Goal: Task Accomplishment & Management: Use online tool/utility

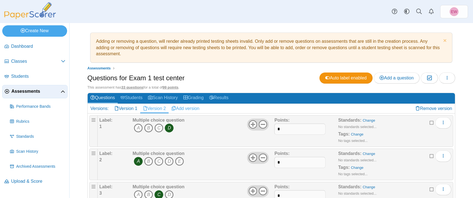
click at [191, 109] on link "Add version" at bounding box center [186, 108] width 34 height 9
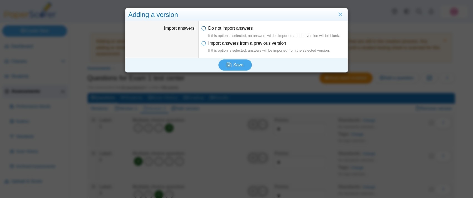
click at [203, 28] on icon at bounding box center [203, 27] width 4 height 4
click at [239, 65] on span "Save" at bounding box center [238, 65] width 10 height 5
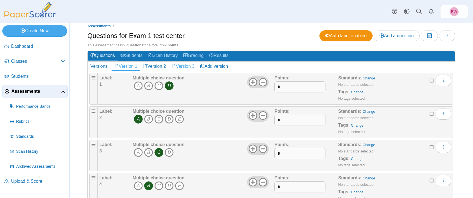
scroll to position [46, 0]
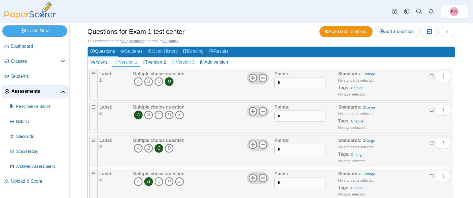
click at [185, 62] on link "Version 3" at bounding box center [183, 62] width 29 height 9
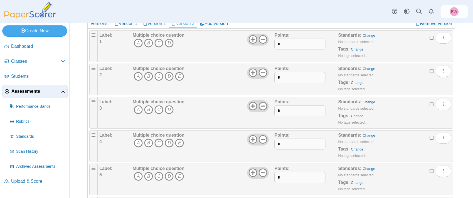
scroll to position [60, 0]
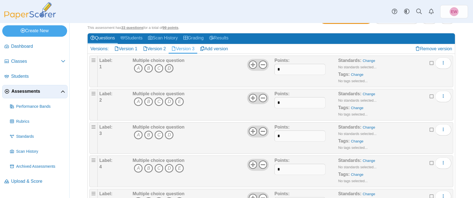
click at [170, 69] on icon "D" at bounding box center [169, 68] width 9 height 9
click at [252, 67] on icon at bounding box center [253, 64] width 9 height 9
click at [138, 103] on icon "A" at bounding box center [138, 101] width 9 height 9
click at [169, 135] on icon "D" at bounding box center [169, 135] width 9 height 9
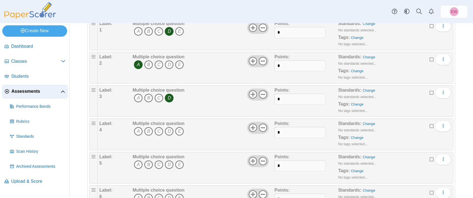
scroll to position [97, 0]
click at [160, 131] on icon "C" at bounding box center [158, 131] width 9 height 9
click at [265, 128] on icon at bounding box center [263, 127] width 9 height 9
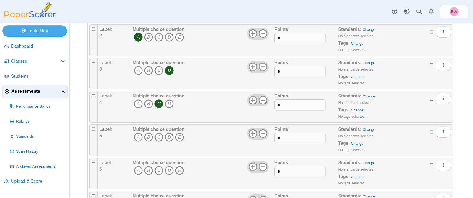
scroll to position [126, 0]
click at [139, 134] on icon "A" at bounding box center [138, 136] width 9 height 9
click at [262, 132] on use at bounding box center [263, 132] width 9 height 9
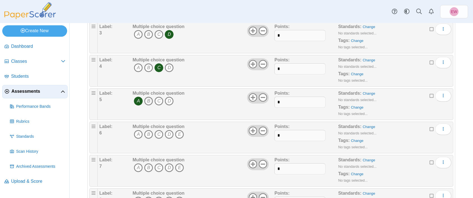
scroll to position [163, 0]
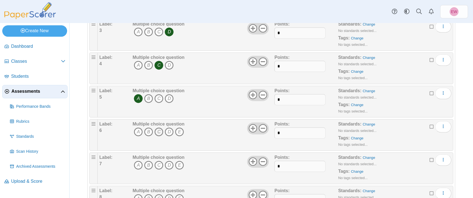
click at [160, 133] on icon "C" at bounding box center [158, 132] width 9 height 9
click at [263, 128] on use at bounding box center [263, 128] width 9 height 9
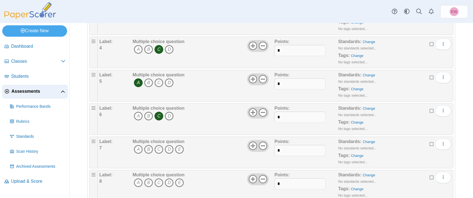
scroll to position [190, 0]
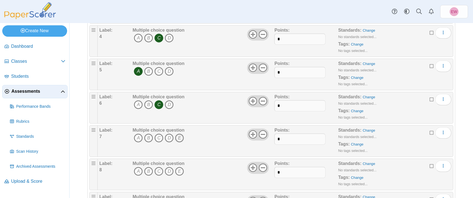
click at [179, 139] on icon "E" at bounding box center [179, 138] width 9 height 9
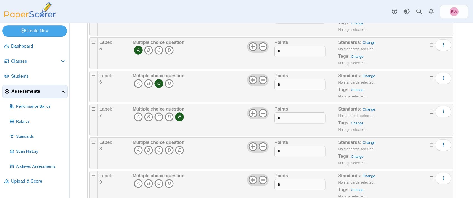
scroll to position [213, 0]
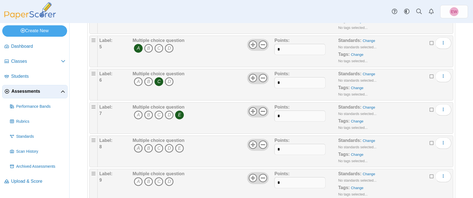
click at [136, 148] on icon "A" at bounding box center [138, 148] width 9 height 9
click at [263, 147] on icon at bounding box center [263, 145] width 9 height 9
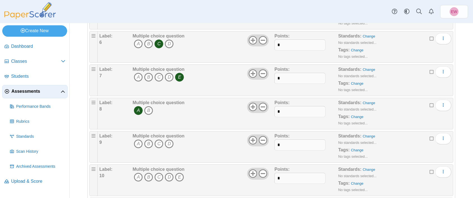
scroll to position [252, 0]
click at [159, 142] on icon "C" at bounding box center [158, 143] width 9 height 9
click at [252, 138] on icon at bounding box center [253, 140] width 9 height 9
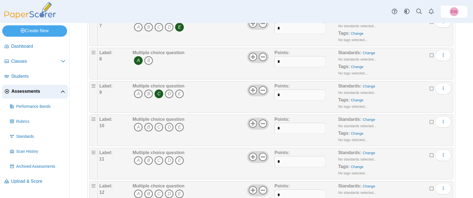
scroll to position [302, 0]
click at [170, 127] on icon "D" at bounding box center [169, 126] width 9 height 9
click at [264, 124] on icon at bounding box center [263, 123] width 9 height 9
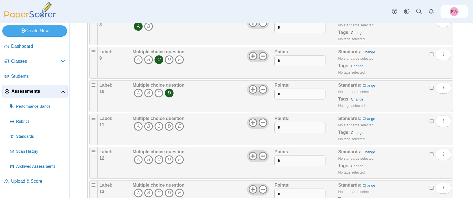
scroll to position [336, 0]
click at [149, 126] on icon "B" at bounding box center [148, 126] width 9 height 9
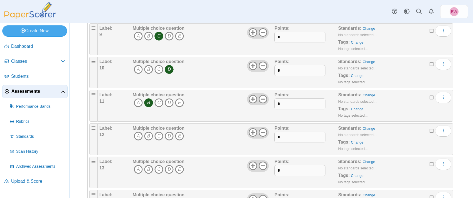
scroll to position [367, 0]
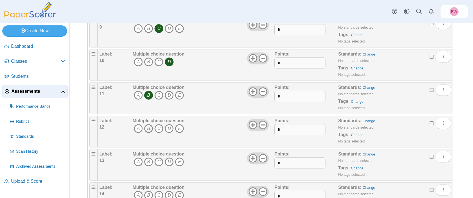
click at [149, 128] on icon "B" at bounding box center [148, 128] width 9 height 9
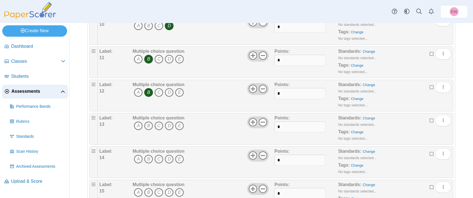
scroll to position [404, 0]
click at [180, 125] on icon "E" at bounding box center [179, 125] width 9 height 9
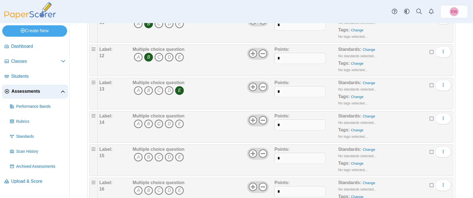
click at [159, 124] on icon "C" at bounding box center [158, 124] width 9 height 9
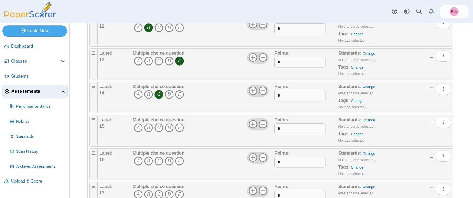
scroll to position [469, 0]
click at [138, 126] on icon "A" at bounding box center [138, 127] width 9 height 9
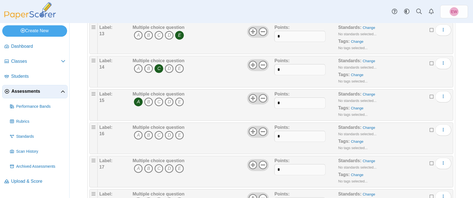
scroll to position [494, 0]
click at [159, 134] on icon "C" at bounding box center [158, 135] width 9 height 9
click at [263, 131] on use at bounding box center [263, 131] width 9 height 9
click at [149, 166] on icon "B" at bounding box center [148, 168] width 9 height 9
click at [262, 166] on icon at bounding box center [263, 165] width 9 height 9
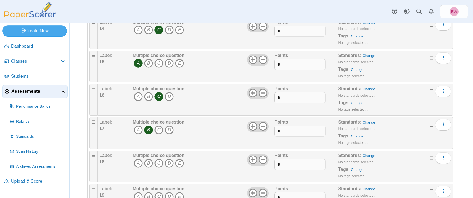
scroll to position [533, 0]
click at [181, 162] on icon "E" at bounding box center [179, 162] width 9 height 9
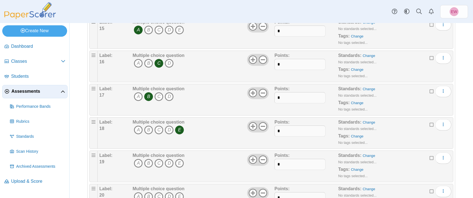
scroll to position [567, 0]
click at [180, 163] on icon "E" at bounding box center [179, 162] width 9 height 9
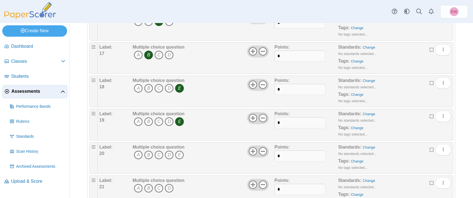
scroll to position [608, 0]
click at [148, 155] on icon "B" at bounding box center [148, 154] width 9 height 9
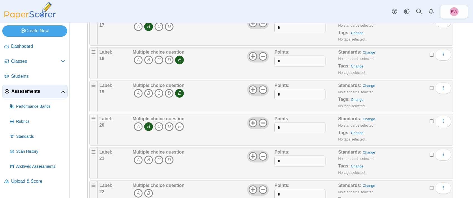
scroll to position [636, 0]
click at [149, 160] on icon "B" at bounding box center [148, 160] width 9 height 9
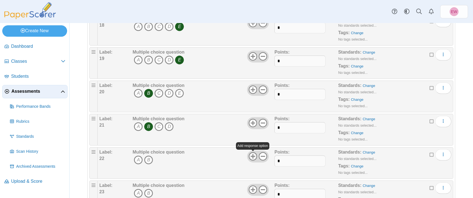
click at [255, 156] on icon at bounding box center [253, 156] width 9 height 9
click at [178, 161] on icon "E" at bounding box center [179, 160] width 9 height 9
click at [137, 160] on icon "A" at bounding box center [138, 160] width 9 height 9
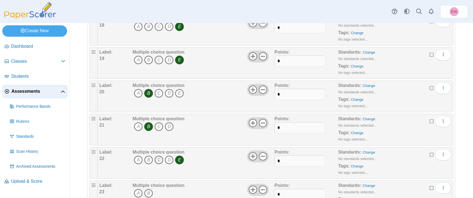
click at [159, 162] on icon "C" at bounding box center [158, 160] width 9 height 9
click at [178, 158] on icon "E" at bounding box center [179, 160] width 9 height 9
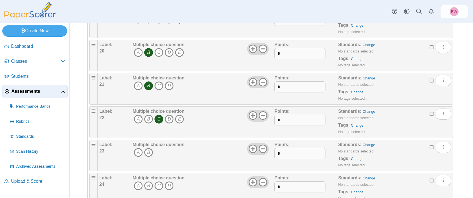
scroll to position [711, 0]
click at [254, 151] on icon at bounding box center [253, 148] width 9 height 9
click at [181, 153] on icon "E" at bounding box center [179, 151] width 9 height 9
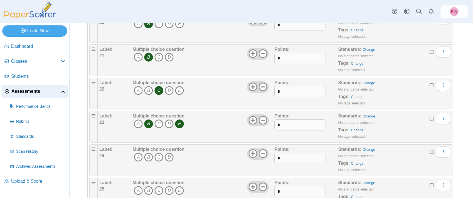
scroll to position [743, 0]
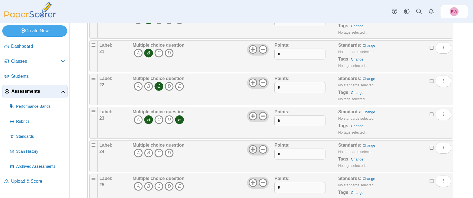
click at [252, 151] on icon at bounding box center [253, 149] width 9 height 9
click at [156, 153] on icon "C" at bounding box center [158, 153] width 9 height 9
click at [147, 120] on icon "B" at bounding box center [148, 119] width 9 height 9
click at [149, 152] on icon "B" at bounding box center [148, 153] width 9 height 9
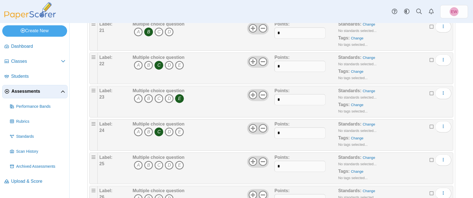
scroll to position [775, 0]
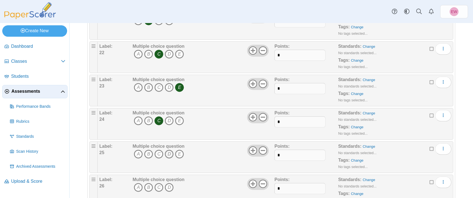
click at [171, 154] on icon "D" at bounding box center [169, 154] width 9 height 9
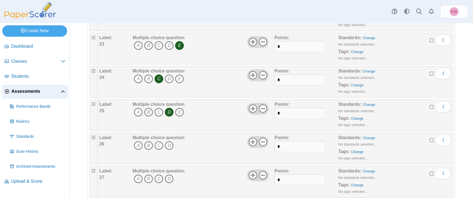
scroll to position [823, 0]
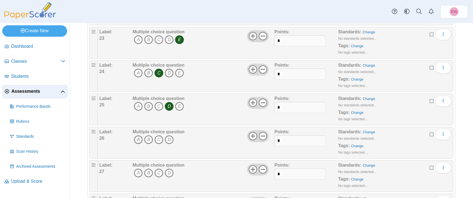
click at [138, 141] on icon "A" at bounding box center [138, 140] width 9 height 9
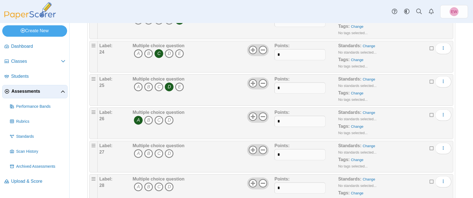
scroll to position [842, 0]
click at [254, 116] on icon at bounding box center [253, 117] width 9 height 9
click at [252, 151] on use at bounding box center [253, 150] width 9 height 9
click at [161, 154] on icon "C" at bounding box center [158, 154] width 9 height 9
click at [138, 153] on icon "A" at bounding box center [138, 154] width 9 height 9
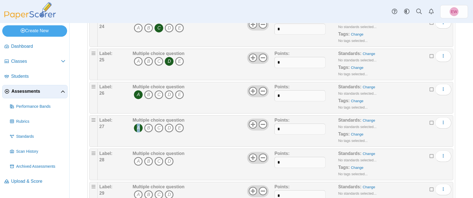
scroll to position [872, 0]
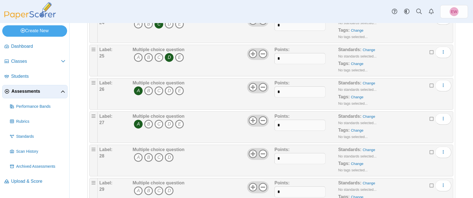
click at [253, 154] on use at bounding box center [253, 154] width 9 height 9
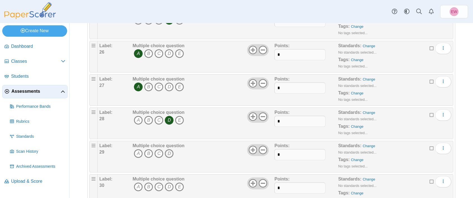
click at [168, 153] on icon "D" at bounding box center [169, 153] width 9 height 9
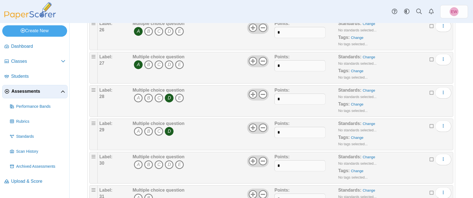
scroll to position [932, 0]
click at [262, 160] on icon at bounding box center [263, 160] width 9 height 9
click at [149, 165] on icon "B" at bounding box center [148, 164] width 9 height 9
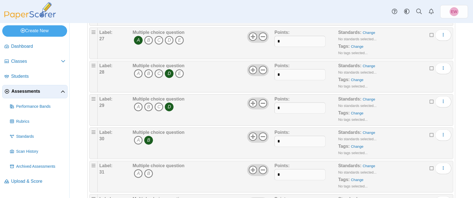
scroll to position [957, 0]
click at [139, 172] on icon "A" at bounding box center [138, 172] width 9 height 9
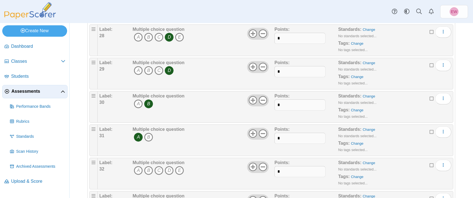
scroll to position [994, 0]
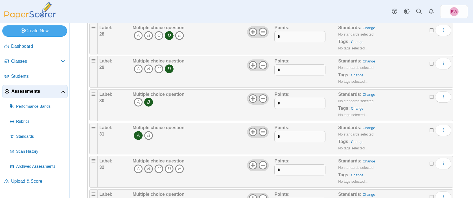
click at [147, 170] on icon "B" at bounding box center [148, 169] width 9 height 9
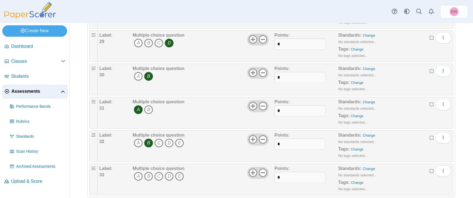
scroll to position [1022, 0]
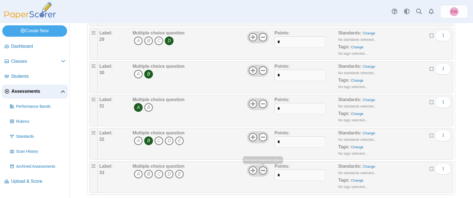
click at [263, 173] on icon at bounding box center [263, 170] width 9 height 9
click at [140, 174] on icon "A" at bounding box center [138, 174] width 9 height 9
click at [149, 174] on icon "B" at bounding box center [148, 174] width 9 height 9
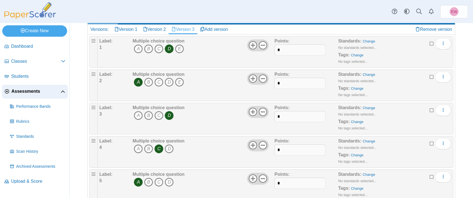
scroll to position [0, 0]
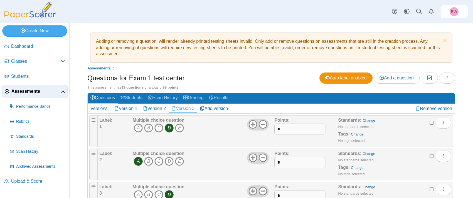
click at [185, 110] on link "Version 3" at bounding box center [183, 108] width 29 height 9
click at [448, 79] on icon "button" at bounding box center [447, 78] width 4 height 4
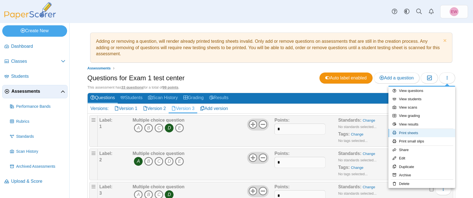
click at [417, 133] on link "Print sheets" at bounding box center [421, 133] width 67 height 8
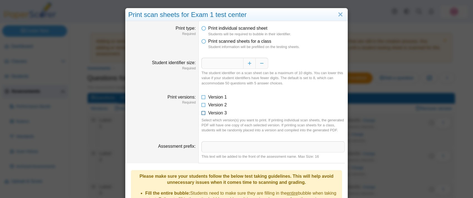
click at [205, 114] on icon at bounding box center [203, 112] width 4 height 4
click at [217, 153] on input "Assessment prefix" at bounding box center [272, 147] width 143 height 11
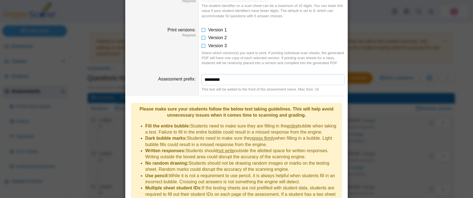
scroll to position [102, 0]
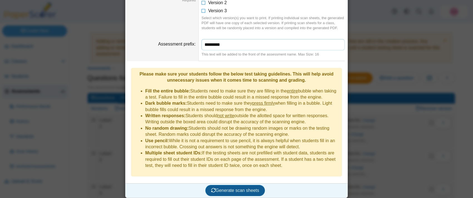
type input "*********"
click at [222, 191] on button "Generate scan sheets" at bounding box center [235, 190] width 60 height 11
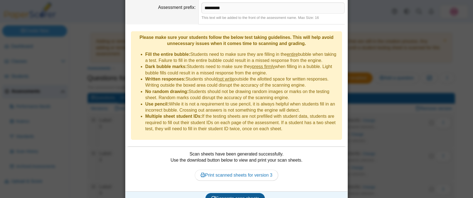
scroll to position [147, 0]
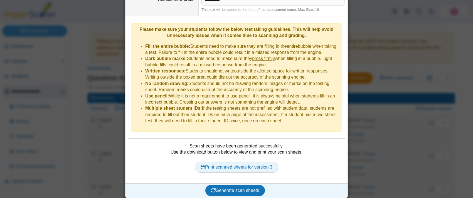
click at [260, 166] on link "Print scanned sheets for version 3" at bounding box center [236, 167] width 83 height 11
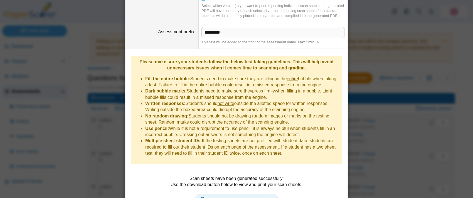
scroll to position [113, 0]
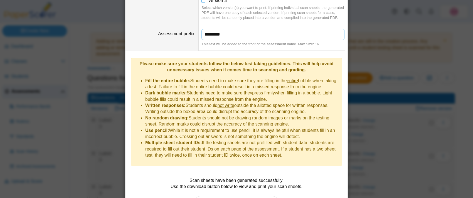
drag, startPoint x: 230, startPoint y: 39, endPoint x: 205, endPoint y: 38, distance: 24.5
click at [205, 38] on input "*********" at bounding box center [272, 34] width 143 height 11
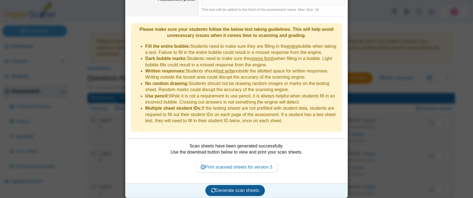
click at [230, 189] on span "Generate scan sheets" at bounding box center [235, 190] width 48 height 5
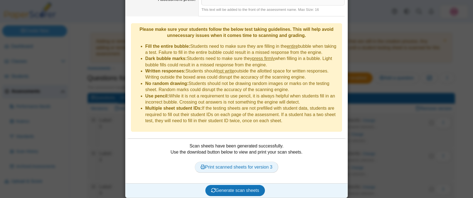
click at [232, 166] on link "Print scanned sheets for version 3" at bounding box center [236, 167] width 83 height 11
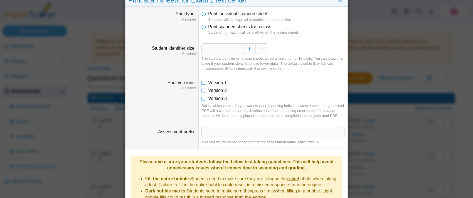
scroll to position [0, 0]
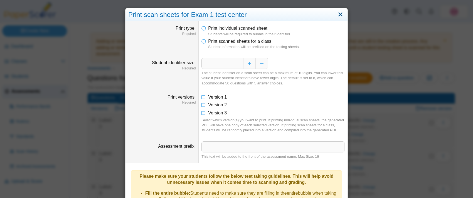
click at [341, 12] on link "Close" at bounding box center [340, 14] width 9 height 9
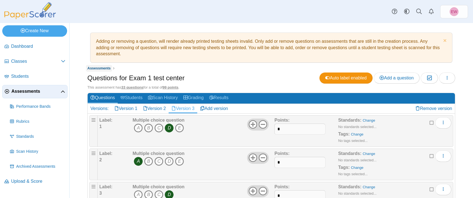
click at [101, 69] on span "Assessments" at bounding box center [98, 68] width 23 height 4
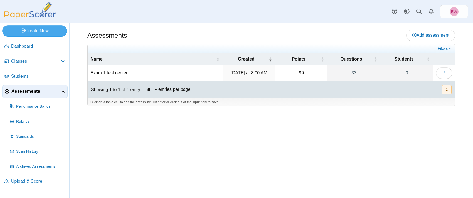
click at [114, 73] on td "Exam 1 test center" at bounding box center [155, 73] width 135 height 16
click at [441, 76] on button "button" at bounding box center [444, 73] width 16 height 11
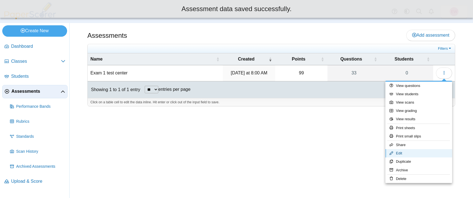
click at [402, 153] on link "Edit" at bounding box center [418, 153] width 67 height 8
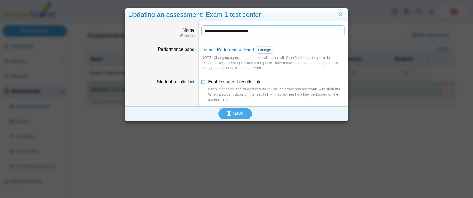
drag, startPoint x: 264, startPoint y: 33, endPoint x: 236, endPoint y: 32, distance: 27.6
click at [236, 32] on input "**********" at bounding box center [272, 30] width 143 height 11
type input "**********"
click at [203, 82] on icon at bounding box center [203, 81] width 4 height 4
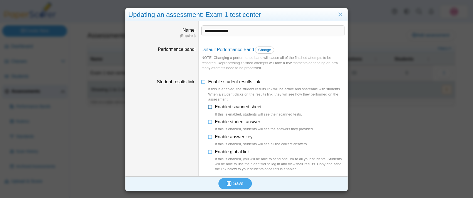
click at [210, 108] on icon at bounding box center [210, 106] width 4 height 4
click at [211, 122] on icon at bounding box center [210, 121] width 4 height 4
click at [242, 185] on span "Save" at bounding box center [238, 183] width 10 height 5
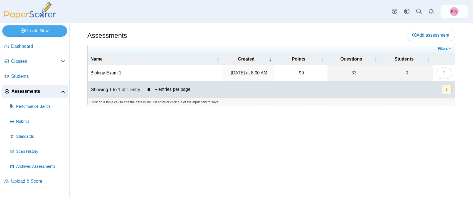
click at [111, 73] on td "Biology Exam 1" at bounding box center [155, 73] width 135 height 16
click at [121, 109] on div at bounding box center [271, 110] width 368 height 6
click at [444, 73] on icon "button" at bounding box center [444, 73] width 4 height 4
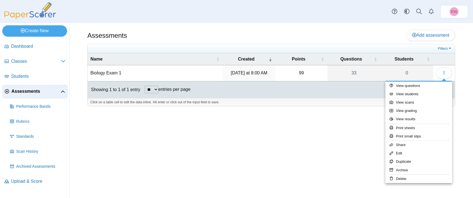
click at [279, 145] on div "Assessments Add assessment 99 0" at bounding box center [272, 110] width 404 height 175
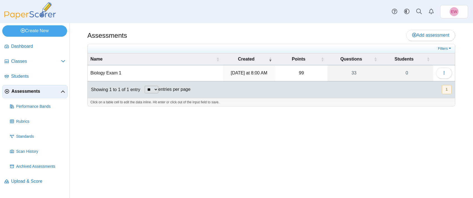
click at [97, 72] on td "Biology Exam 1" at bounding box center [155, 73] width 135 height 16
click at [105, 125] on div "Assessments Add assessment 99 0" at bounding box center [272, 110] width 404 height 175
click at [445, 75] on span "button" at bounding box center [444, 73] width 4 height 5
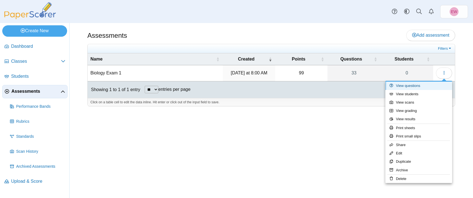
click at [408, 85] on link "View questions" at bounding box center [418, 86] width 67 height 8
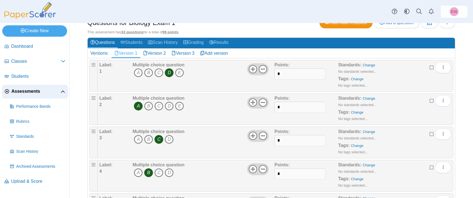
scroll to position [35, 0]
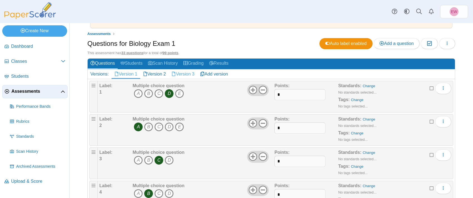
click at [190, 75] on link "Version 3" at bounding box center [183, 74] width 29 height 9
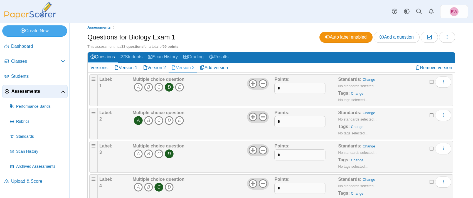
scroll to position [33, 0]
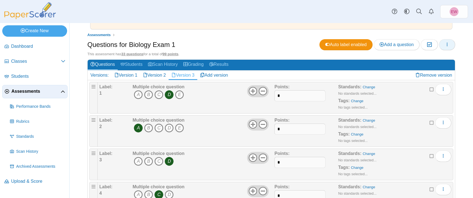
click at [446, 45] on icon "button" at bounding box center [447, 44] width 4 height 4
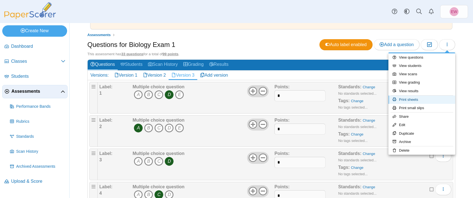
click at [422, 100] on link "Print sheets" at bounding box center [421, 100] width 67 height 8
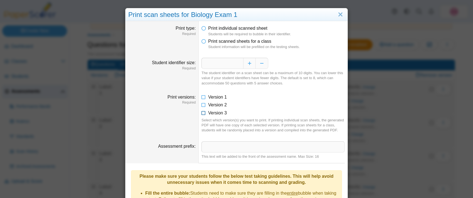
click at [203, 113] on icon at bounding box center [203, 112] width 4 height 4
click at [211, 153] on input "Assessment prefix" at bounding box center [272, 147] width 143 height 11
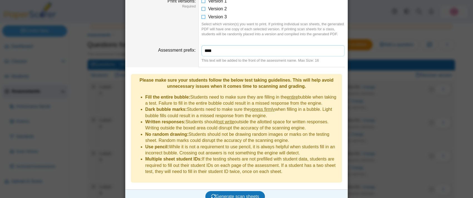
scroll to position [102, 0]
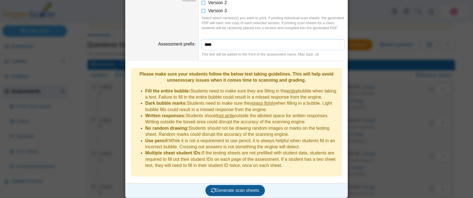
type input "****"
click at [224, 188] on span "Generate scan sheets" at bounding box center [235, 190] width 48 height 5
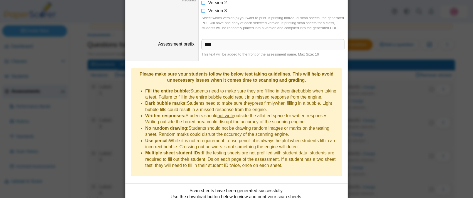
scroll to position [147, 0]
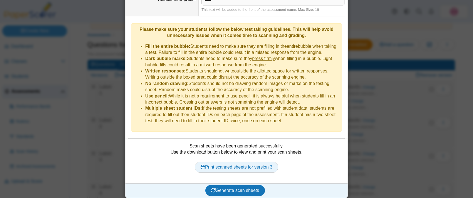
click at [228, 167] on link "Print scanned sheets for version 3" at bounding box center [236, 167] width 83 height 11
